Goal: Check status

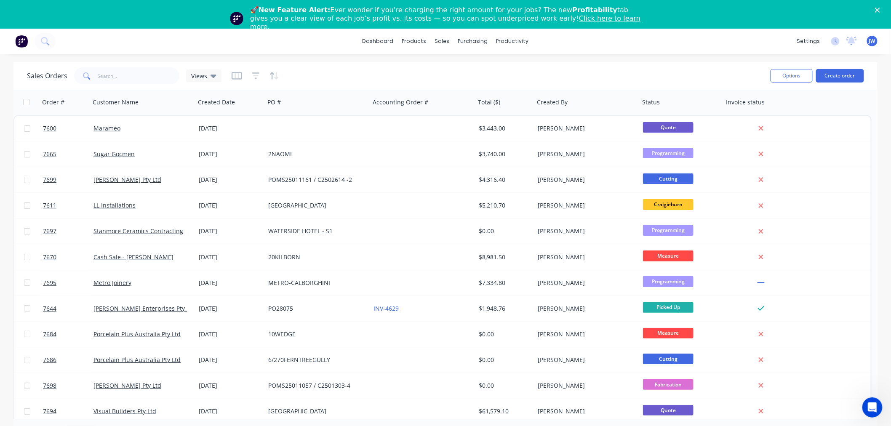
click at [285, 49] on div "dashboard products sales purchasing productivity dashboard products Product Cat…" at bounding box center [445, 41] width 891 height 25
click at [120, 76] on input "text" at bounding box center [139, 75] width 82 height 17
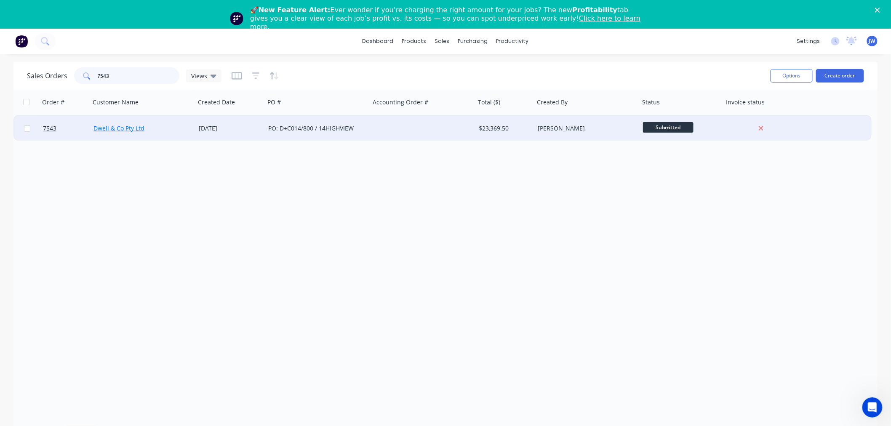
type input "7543"
click at [137, 129] on link "Dwell & Co Pty Ltd" at bounding box center [118, 128] width 51 height 8
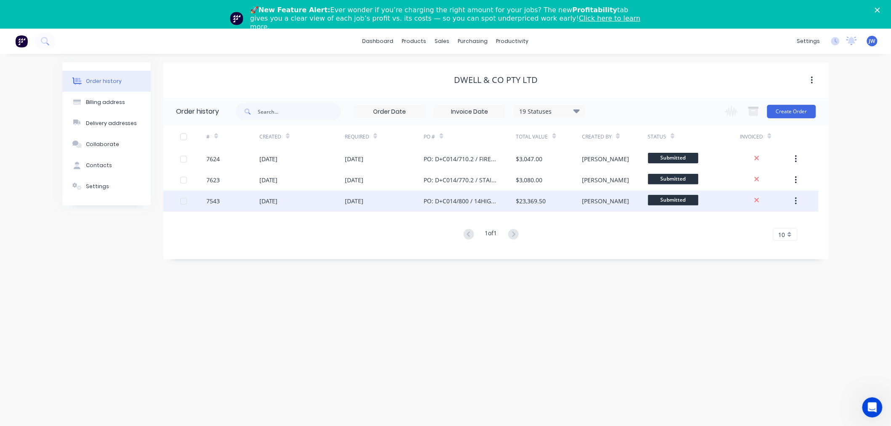
click at [306, 199] on div "[DATE]" at bounding box center [301, 201] width 85 height 21
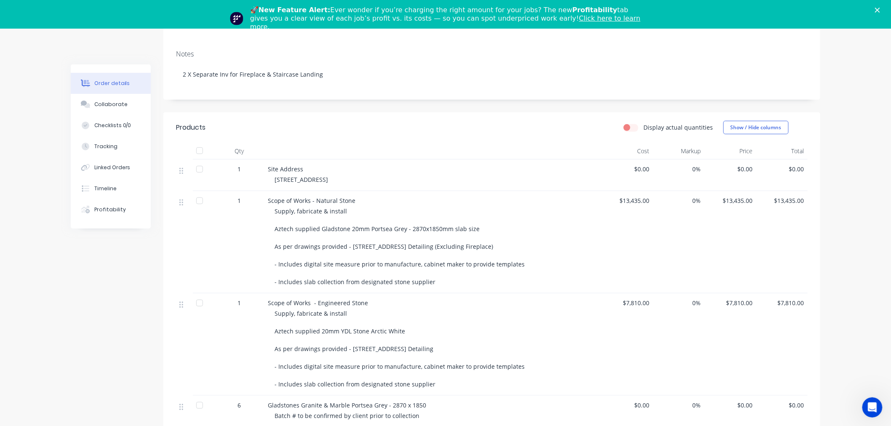
scroll to position [140, 0]
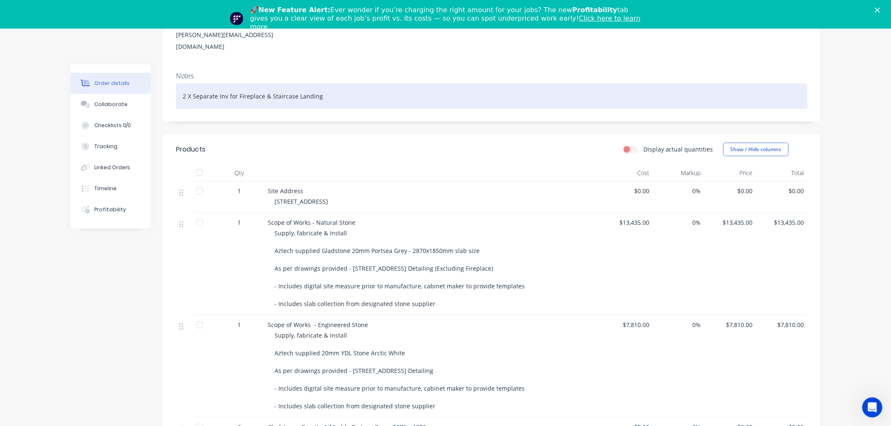
click at [578, 83] on div "2 X Separate Inv for Fireplace & Staircase Landing" at bounding box center [492, 96] width 632 height 26
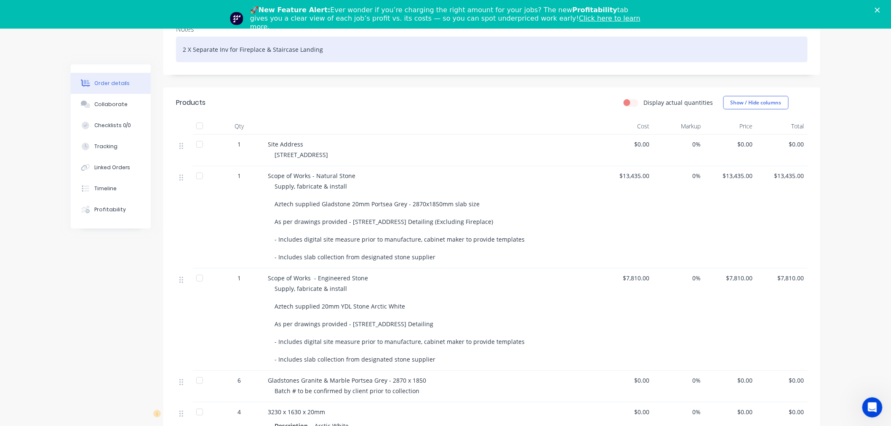
scroll to position [234, 0]
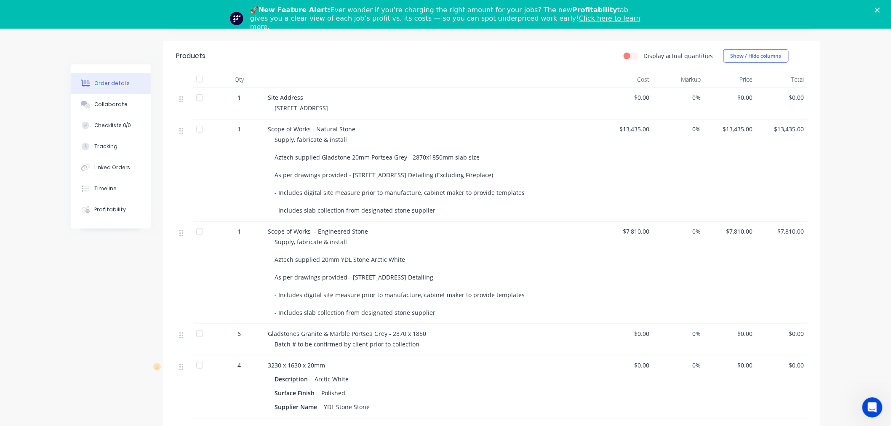
click at [572, 144] on div "Supply, fabricate & install Aztech supplied Gladstone 20mm Portsea Grey - 2870x…" at bounding box center [436, 175] width 323 height 80
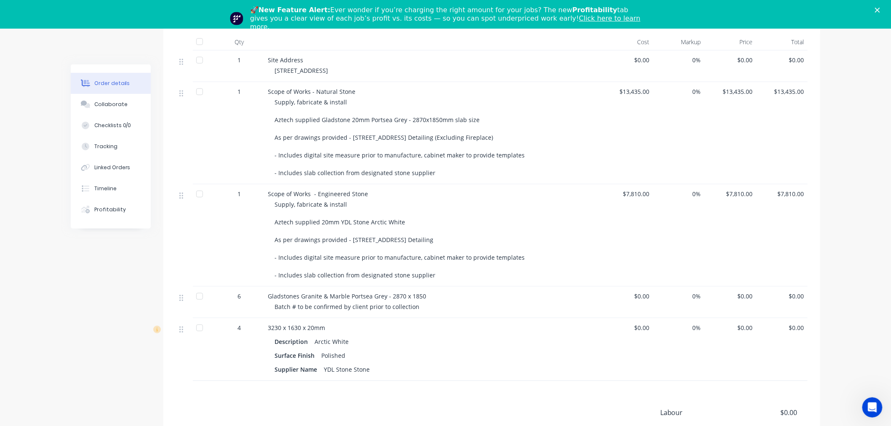
scroll to position [224, 0]
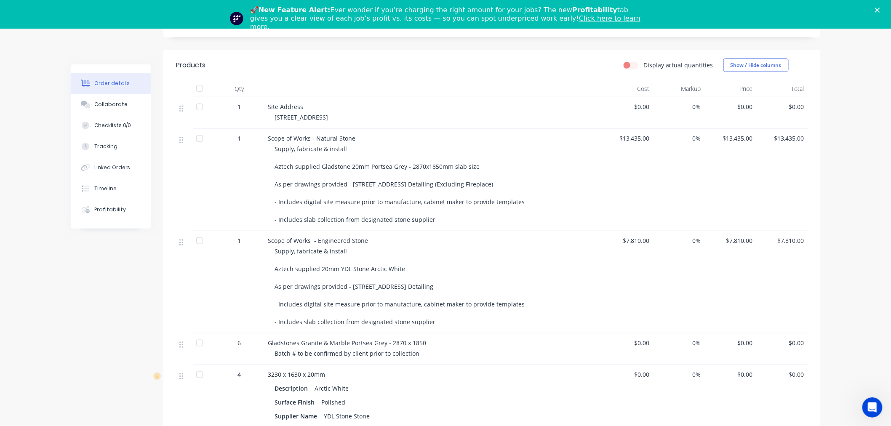
click at [599, 184] on div "Scope of Works - Natural Stone Supply, fabricate & install Aztech supplied Glad…" at bounding box center [432, 180] width 337 height 102
drag, startPoint x: 513, startPoint y: 196, endPoint x: 401, endPoint y: 180, distance: 112.8
click at [403, 182] on div "Supply, fabricate & install Aztech supplied Gladstone 20mm Portsea Grey - 2870x…" at bounding box center [436, 184] width 323 height 80
click at [553, 178] on div "Supply, fabricate & install Aztech supplied Gladstone 20mm Portsea Grey - 2870x…" at bounding box center [436, 184] width 323 height 80
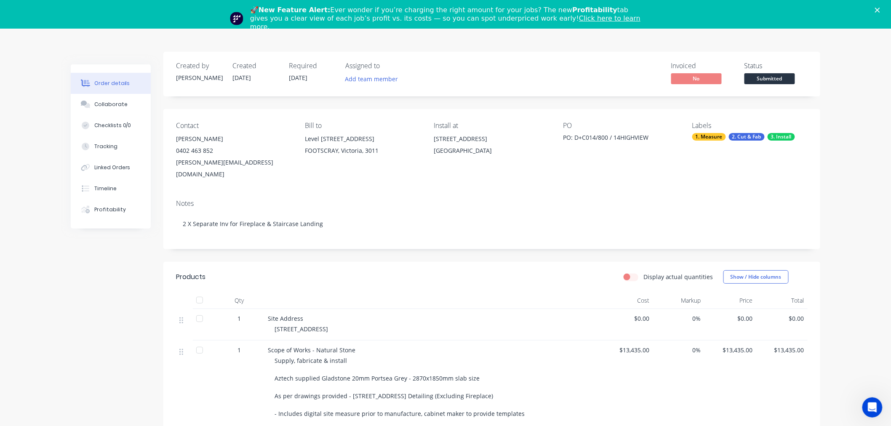
scroll to position [0, 0]
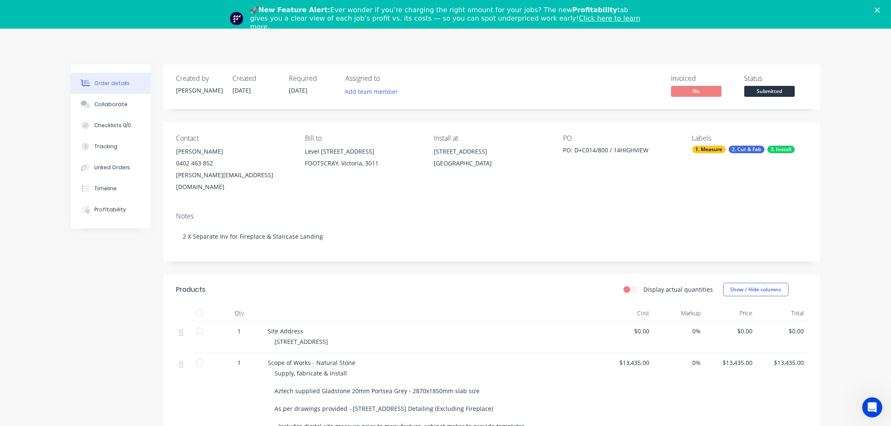
click at [528, 256] on div "Created by [PERSON_NAME] Created [DATE] Required [DATE] Assigned to Add team me…" at bounding box center [491, 426] width 657 height 725
